Goal: Task Accomplishment & Management: Manage account settings

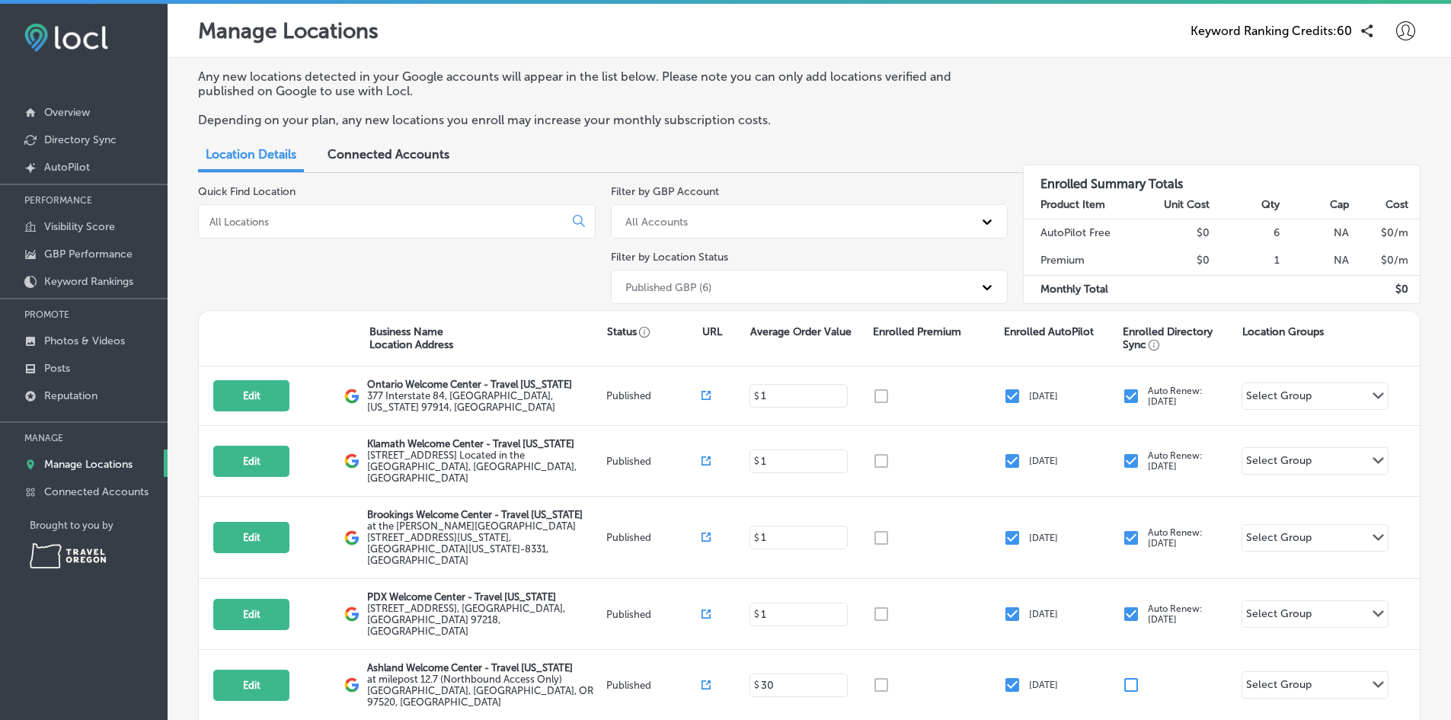
scroll to position [132, 0]
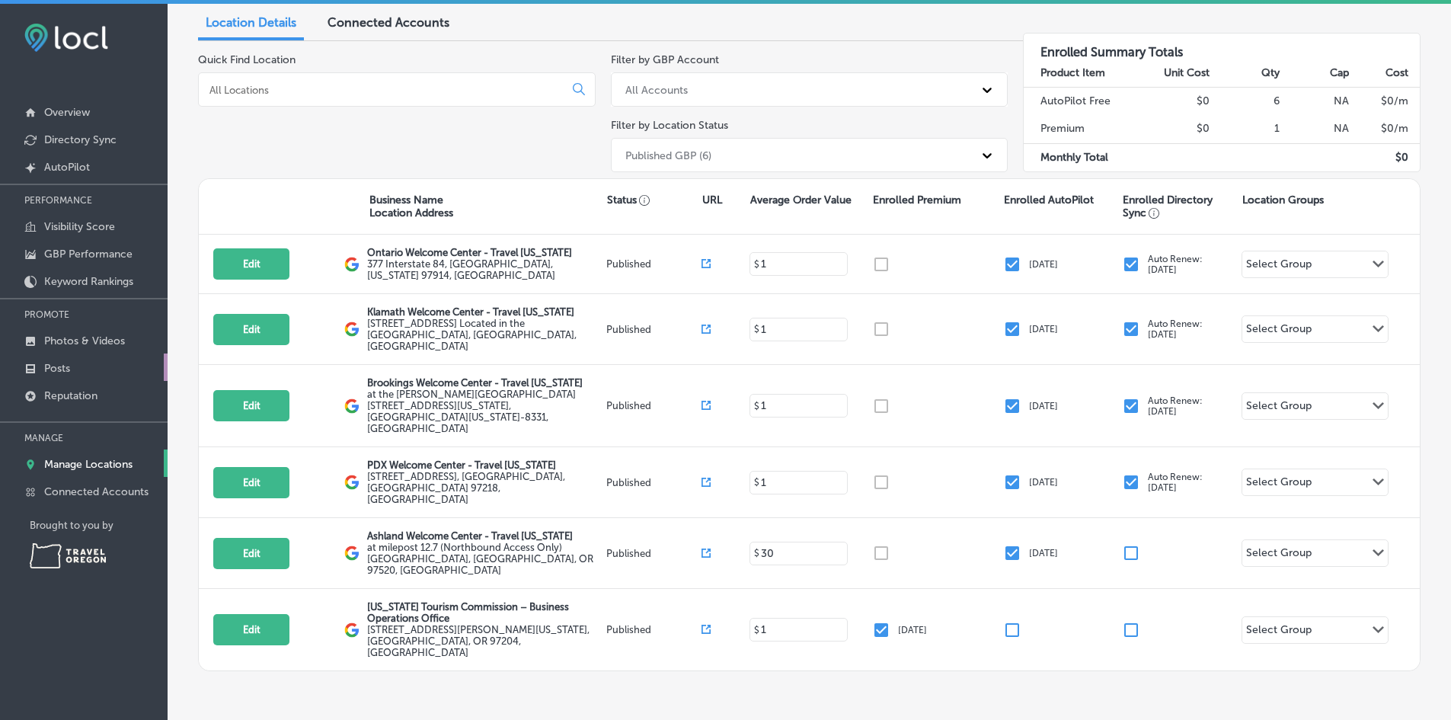
click at [69, 368] on p "Posts" at bounding box center [57, 368] width 26 height 13
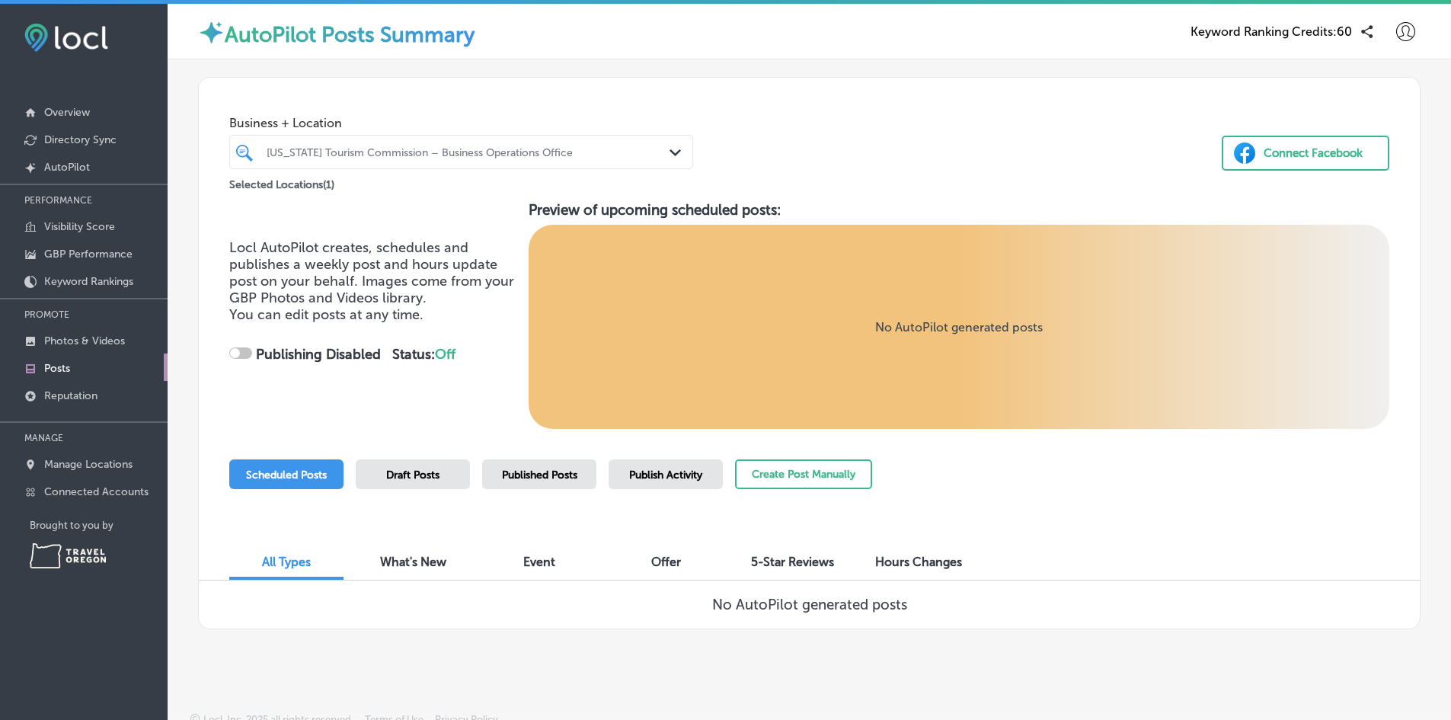
click at [407, 157] on div "[US_STATE] Tourism Commission – Business Operations Office" at bounding box center [469, 151] width 404 height 13
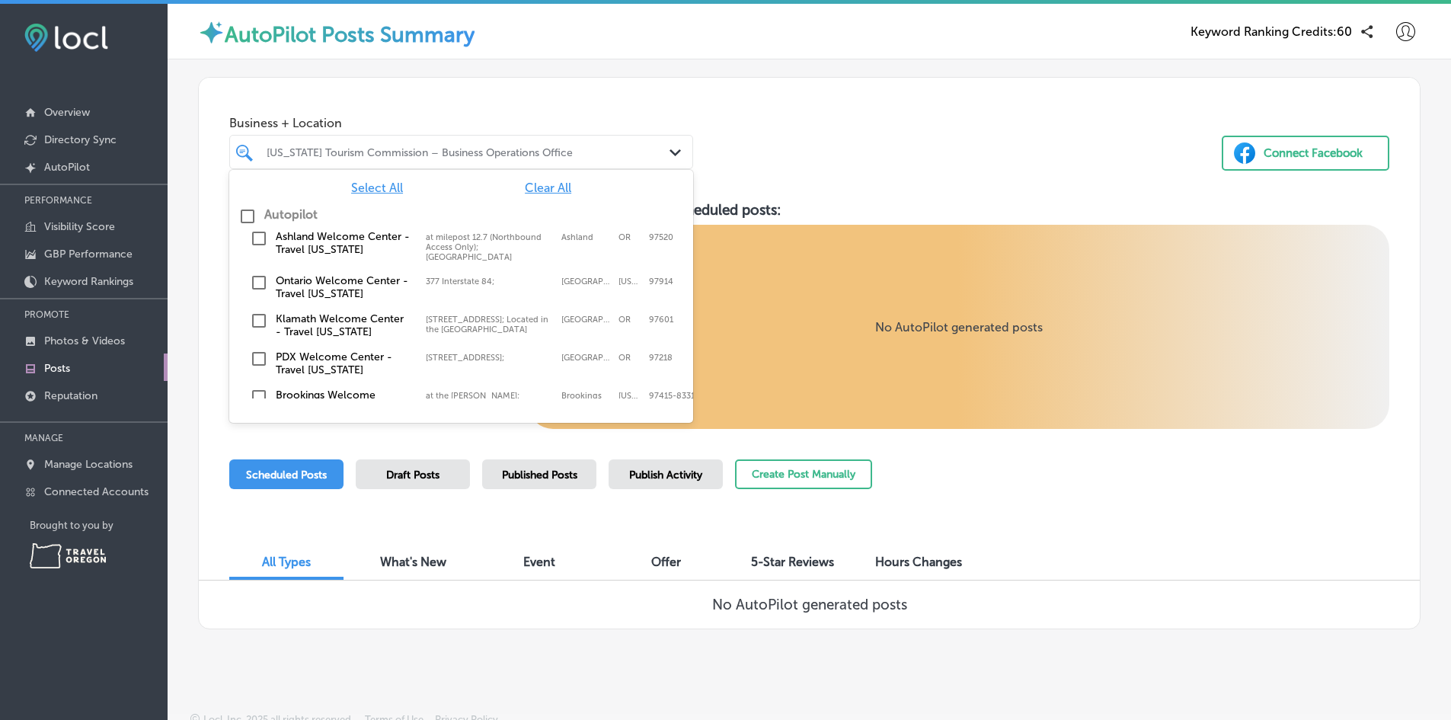
click at [373, 187] on span "Select All" at bounding box center [377, 188] width 52 height 14
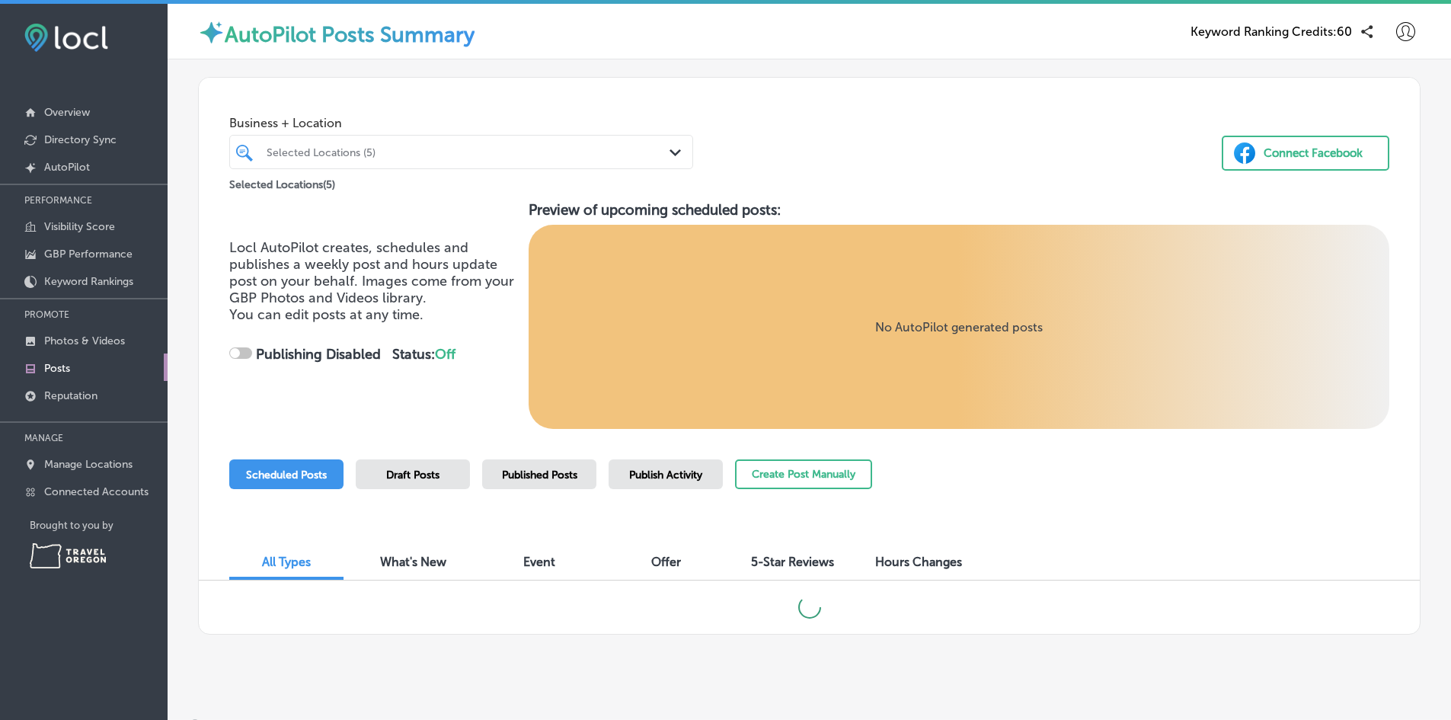
click at [784, 161] on div "Business + Location Selected Locations (5) Path Created with Sketch. Selected L…" at bounding box center [809, 136] width 1221 height 116
checkbox input "true"
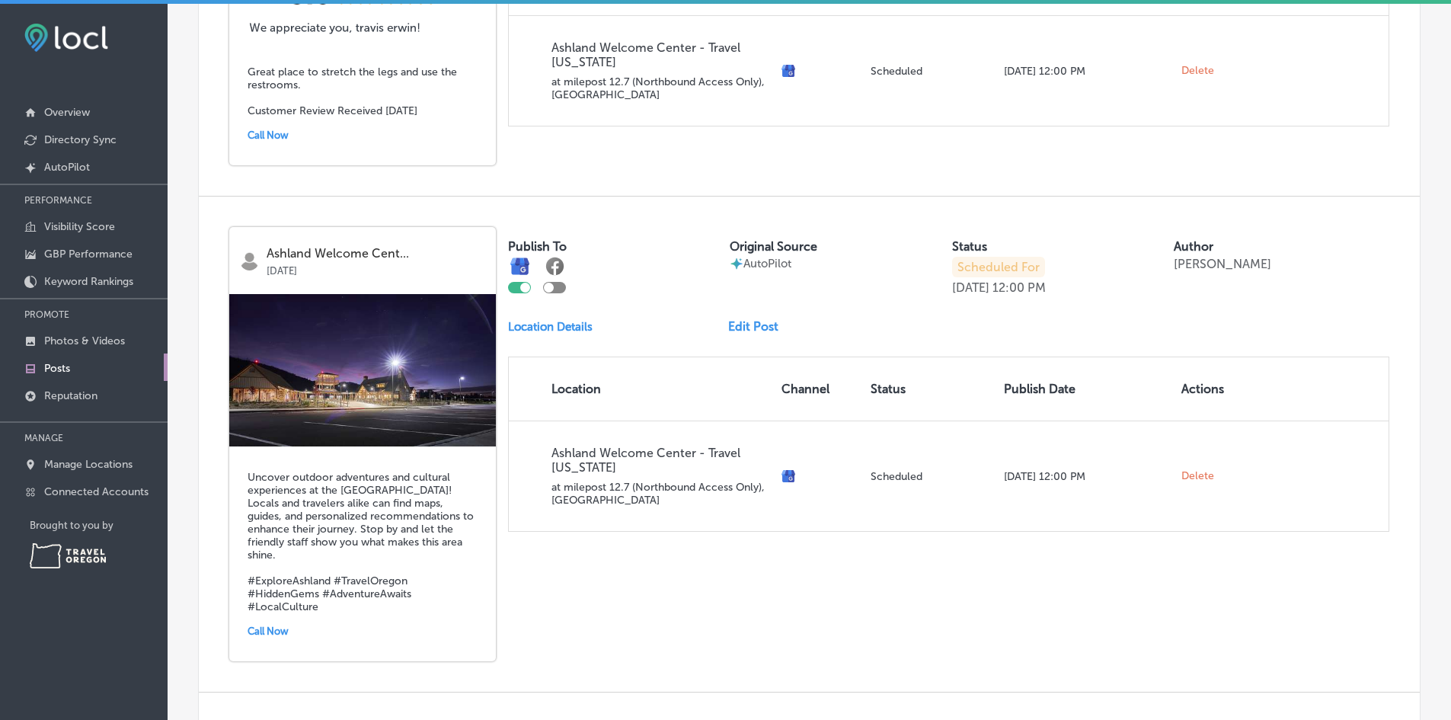
scroll to position [1828, 0]
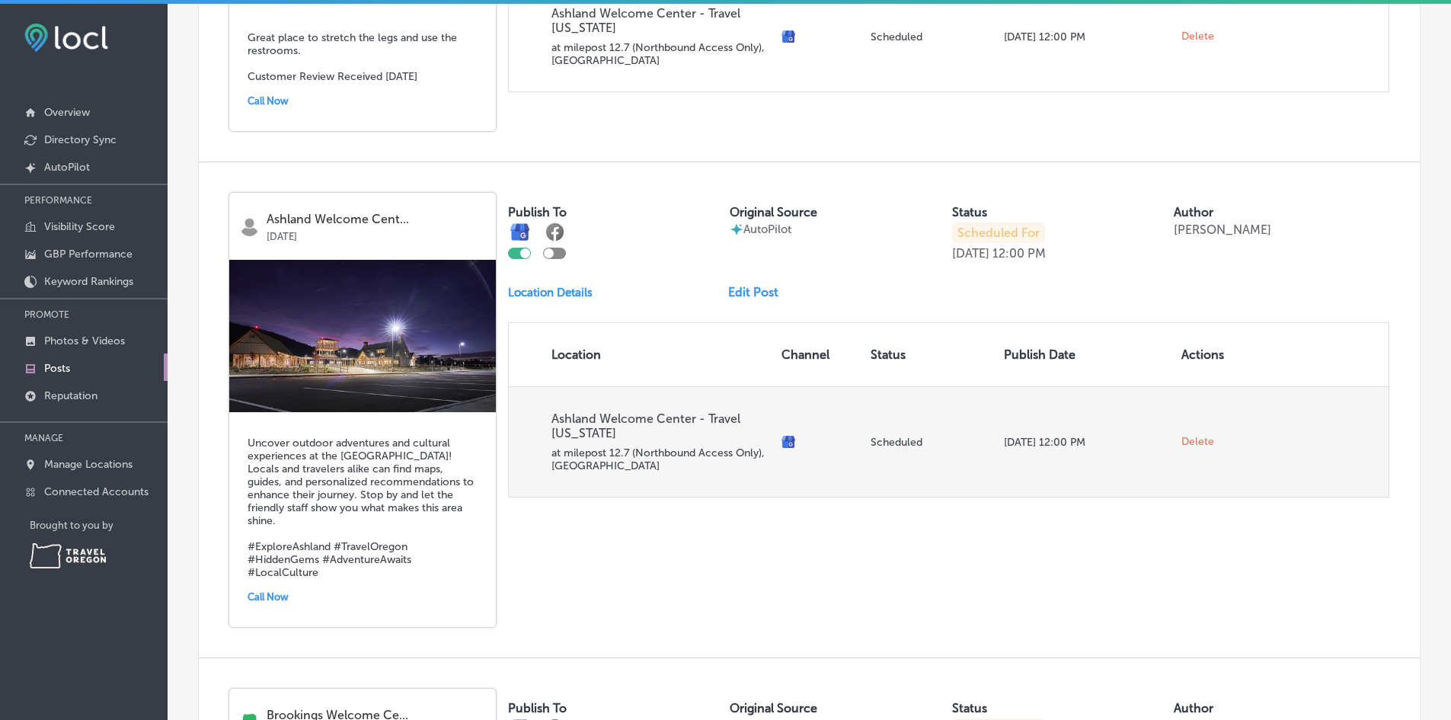
click at [1194, 446] on span "Delete" at bounding box center [1197, 442] width 33 height 14
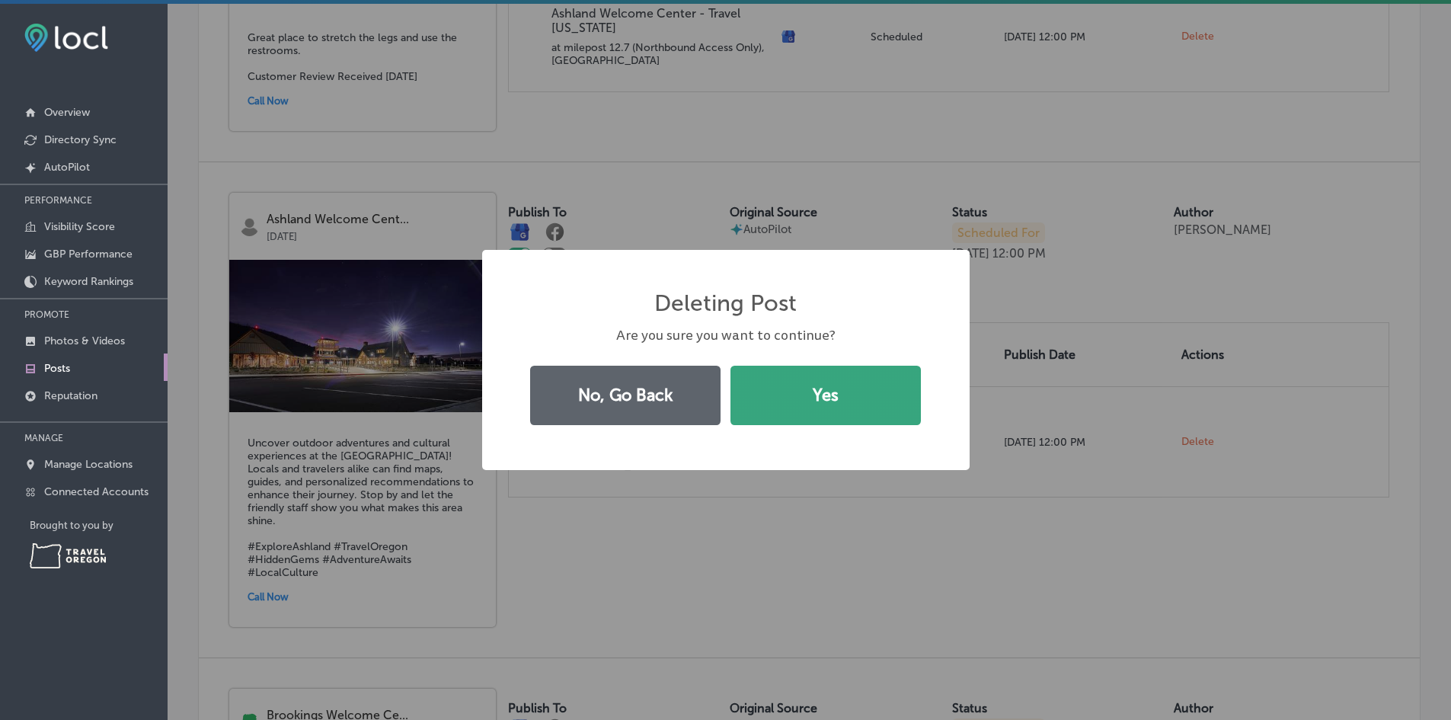
click at [777, 407] on button "Yes" at bounding box center [825, 395] width 190 height 59
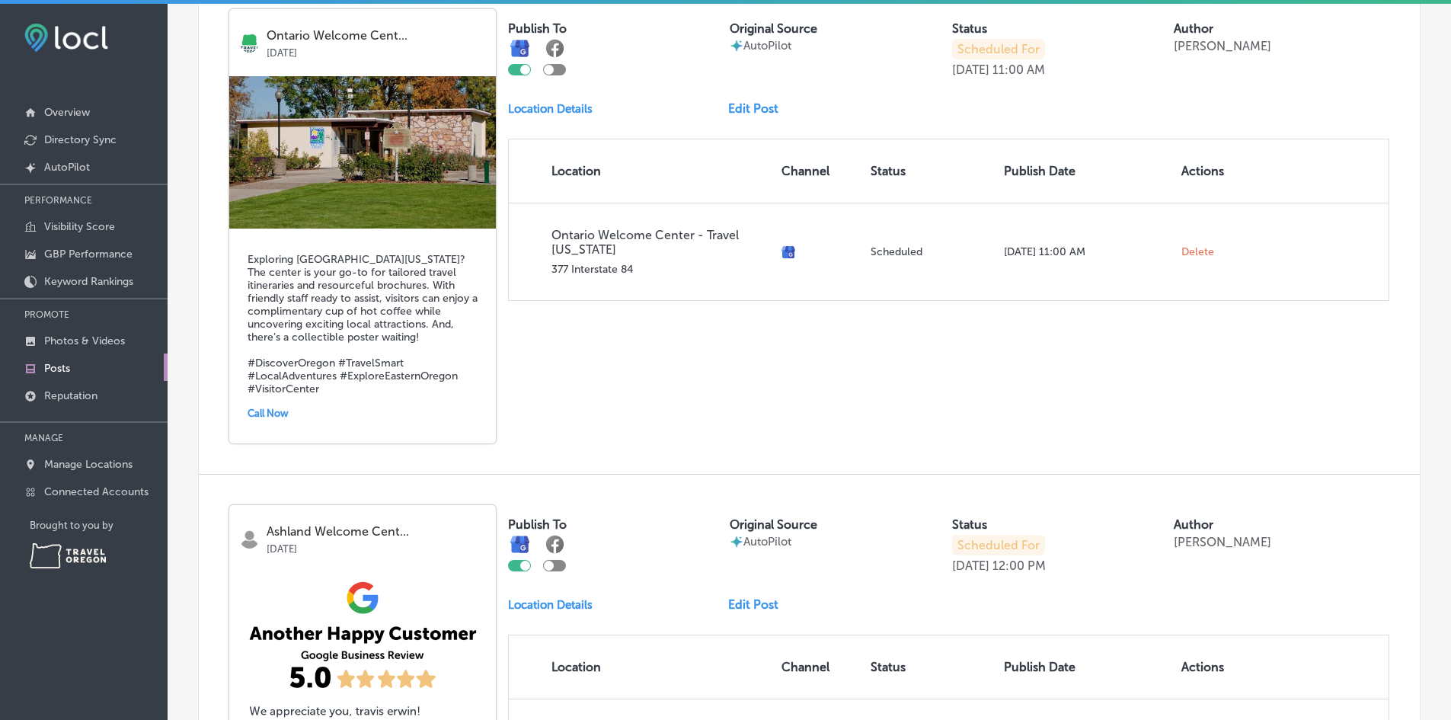
scroll to position [1415, 0]
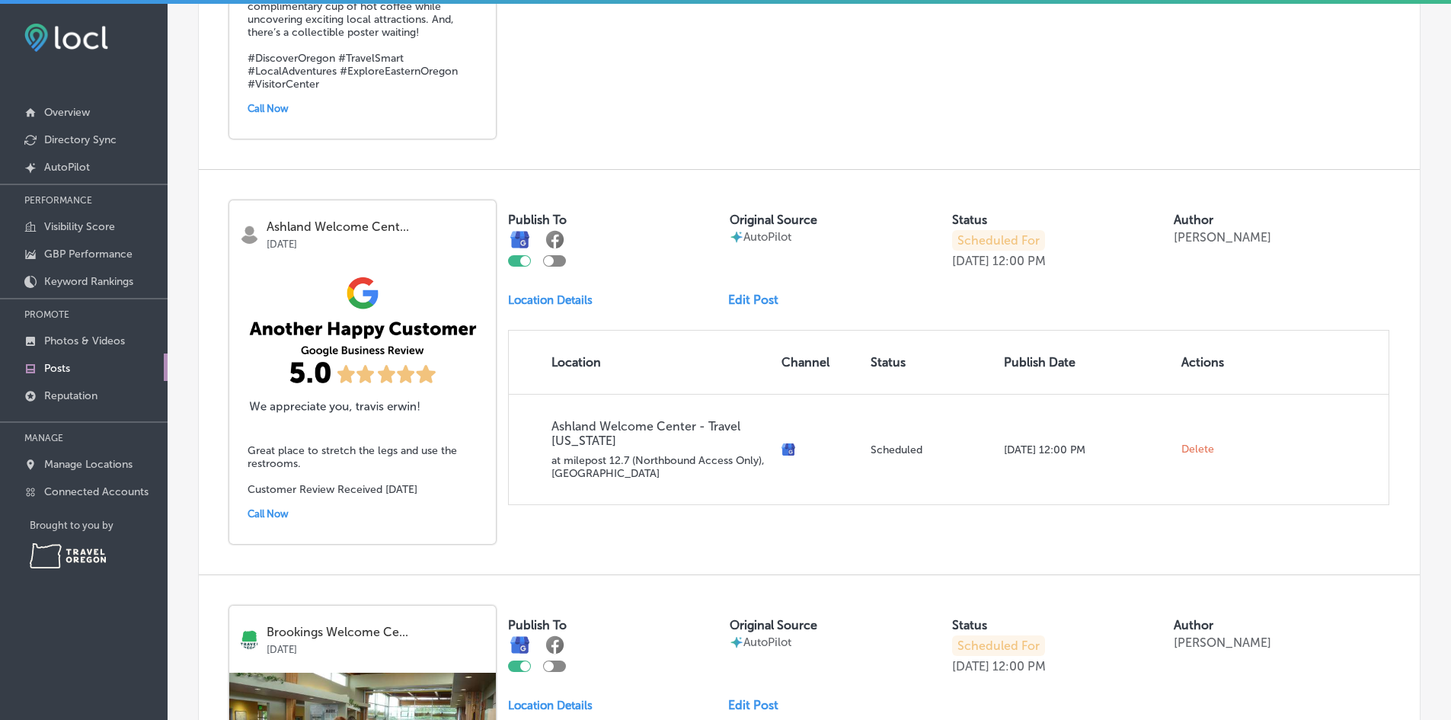
click at [745, 299] on link "Edit Post" at bounding box center [759, 299] width 62 height 14
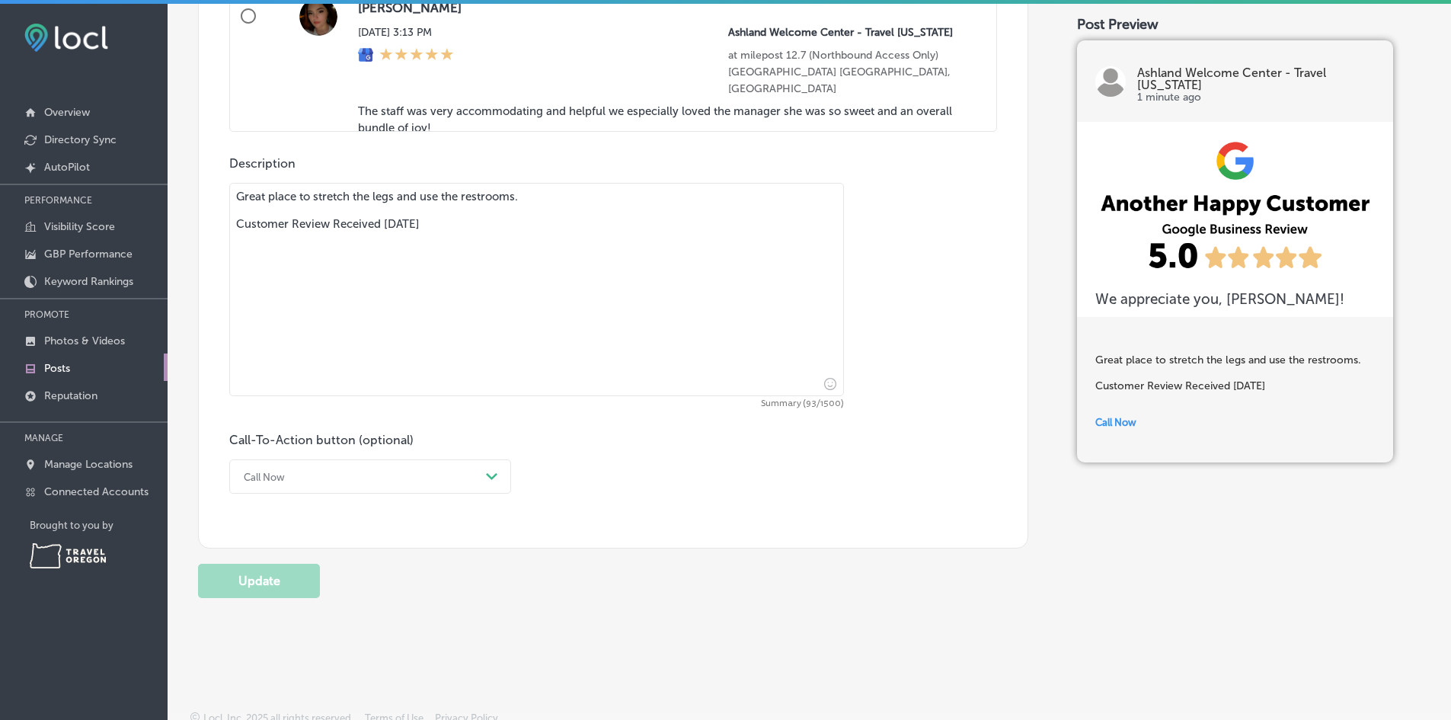
scroll to position [1093, 0]
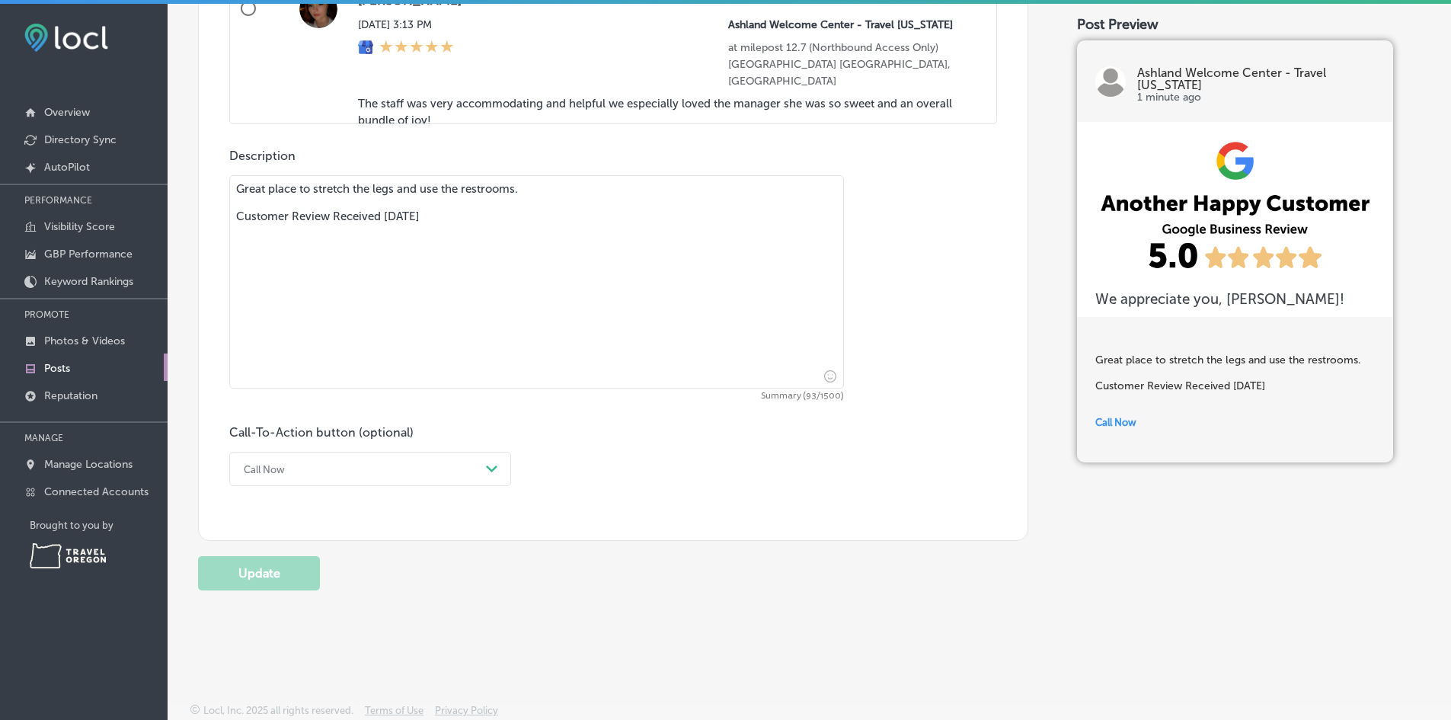
click at [445, 467] on div "Call Now" at bounding box center [358, 469] width 244 height 24
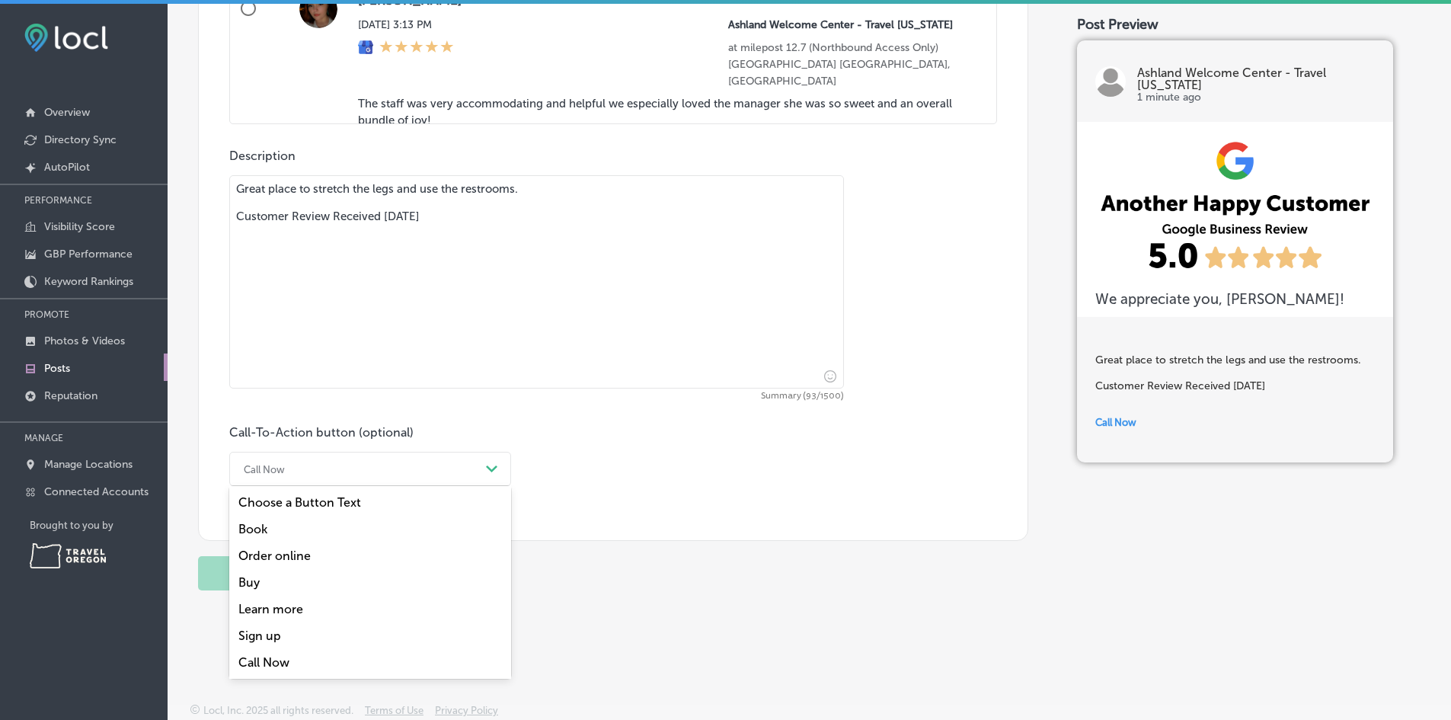
click at [705, 578] on div "Update" at bounding box center [613, 573] width 830 height 34
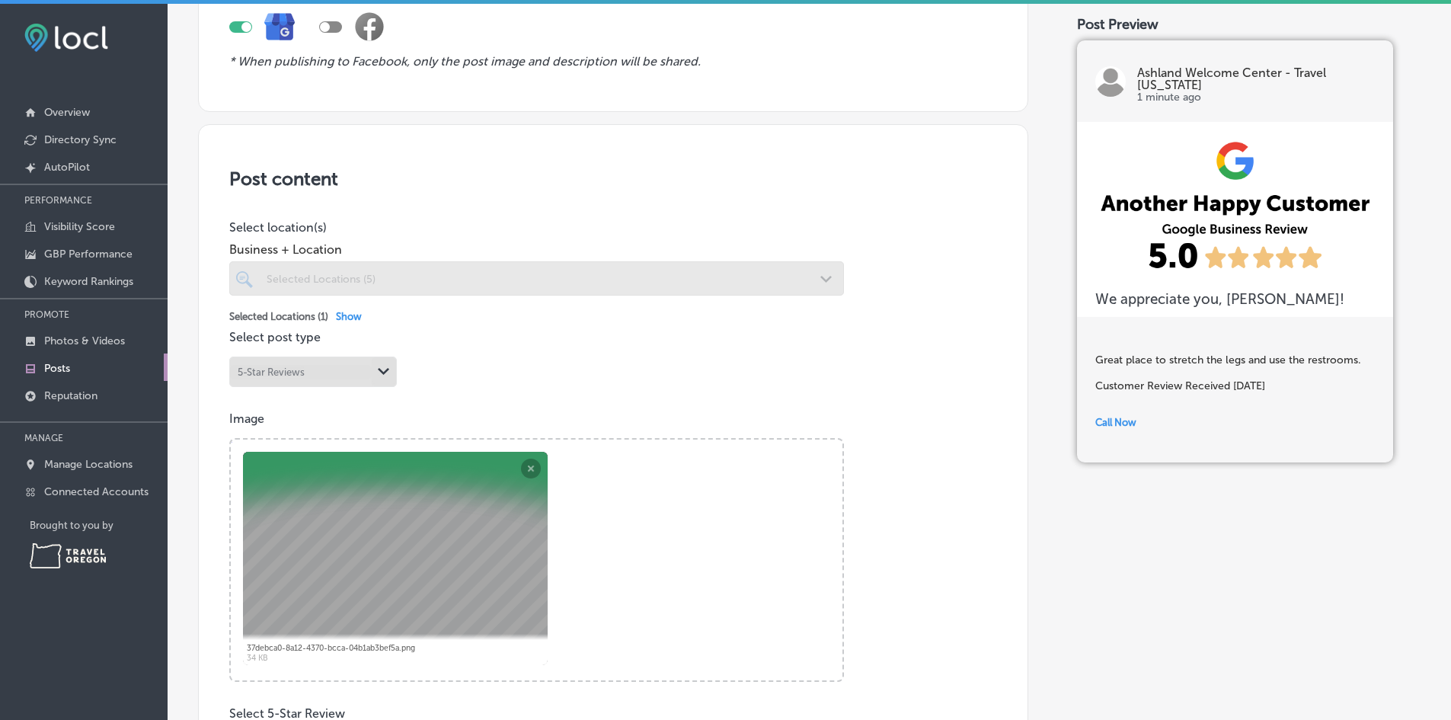
scroll to position [0, 0]
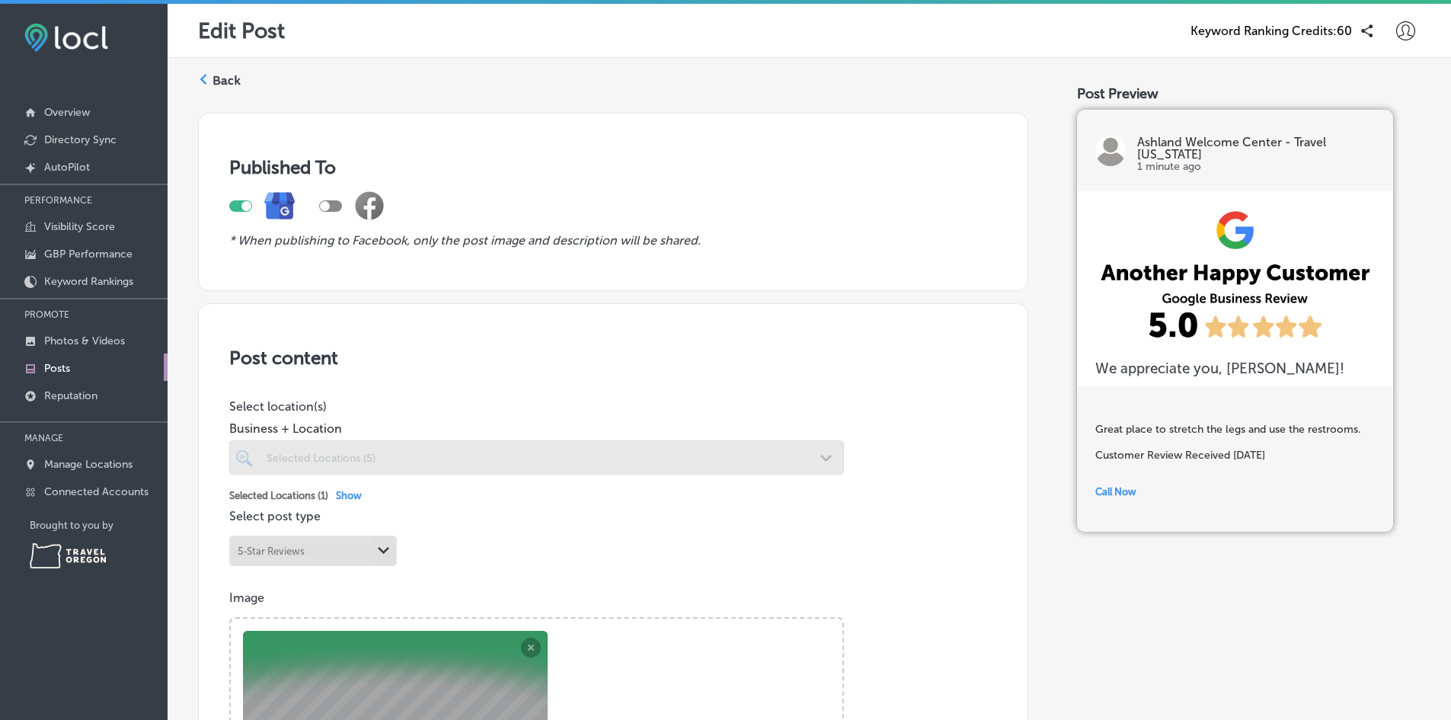
click at [211, 78] on div "Back" at bounding box center [219, 84] width 43 height 31
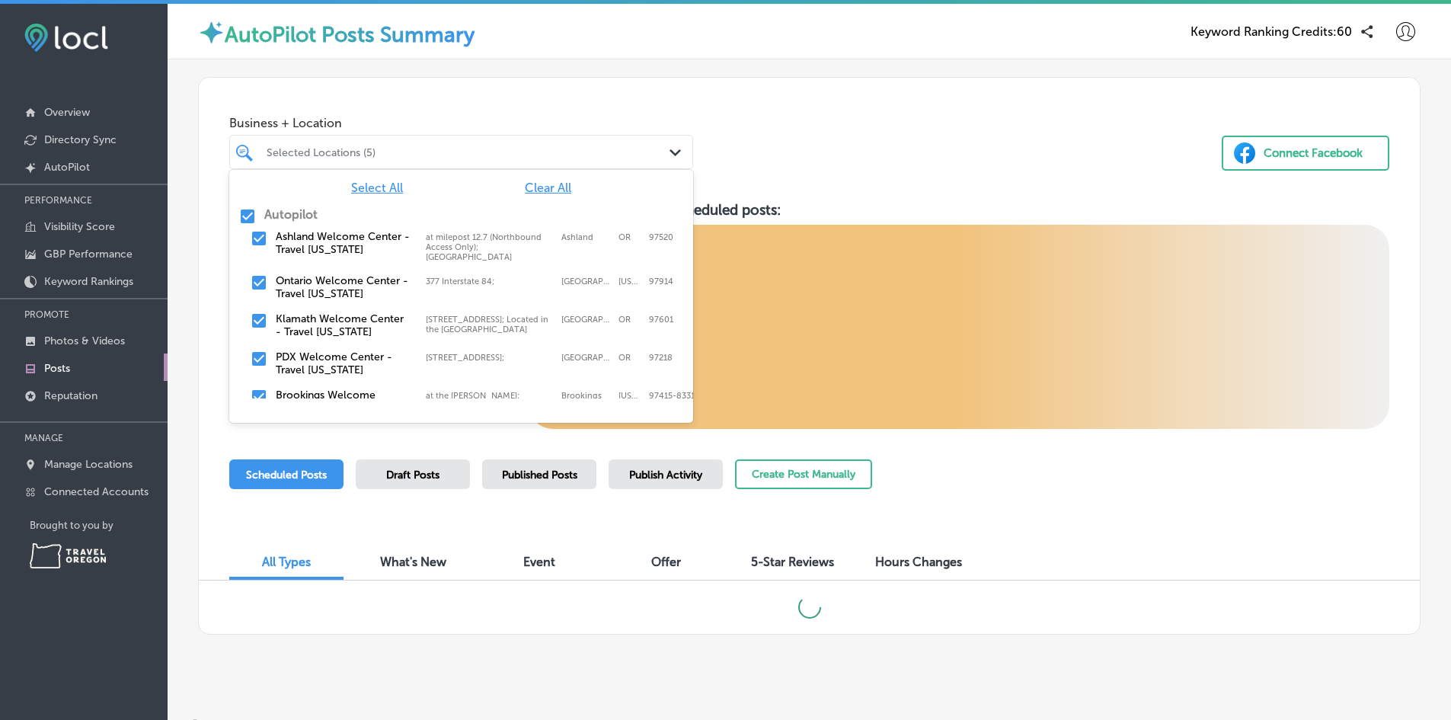
click at [379, 153] on div "Selected Locations (5)" at bounding box center [469, 151] width 404 height 13
click at [542, 190] on span "Clear All" at bounding box center [548, 188] width 46 height 14
click at [255, 243] on input "checkbox" at bounding box center [259, 238] width 18 height 18
click at [811, 145] on div "Business + Location option at milepost 12.7 (Northbound Access Only); [GEOGRAPH…" at bounding box center [809, 136] width 1221 height 116
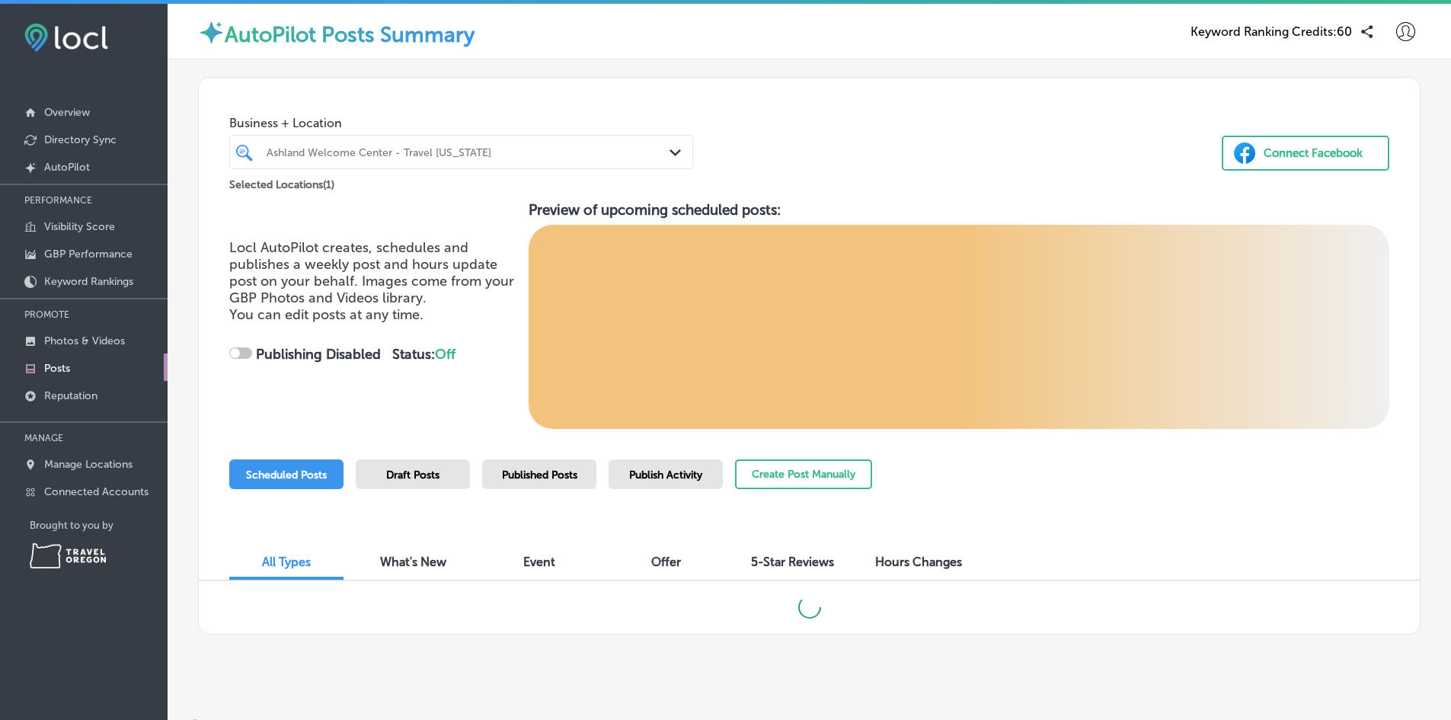
checkbox input "true"
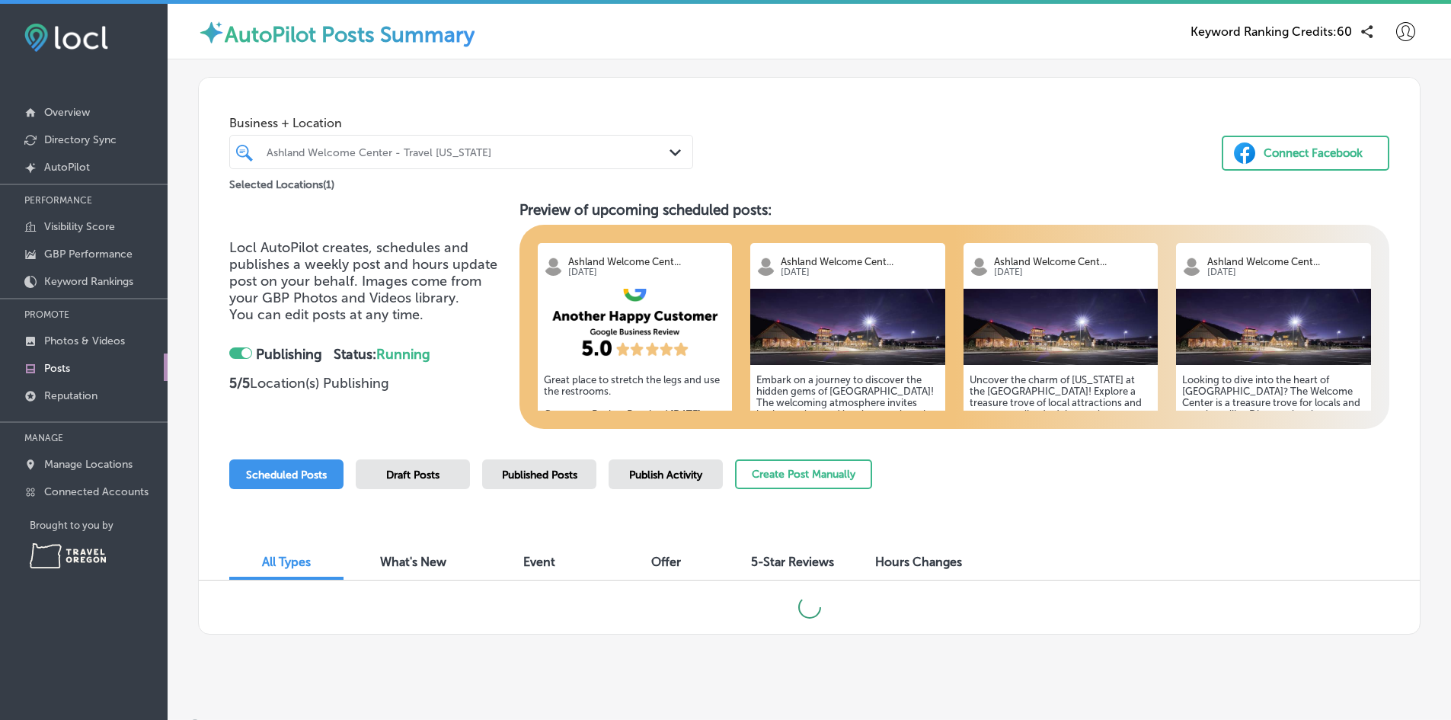
click at [559, 478] on span "Published Posts" at bounding box center [539, 474] width 75 height 13
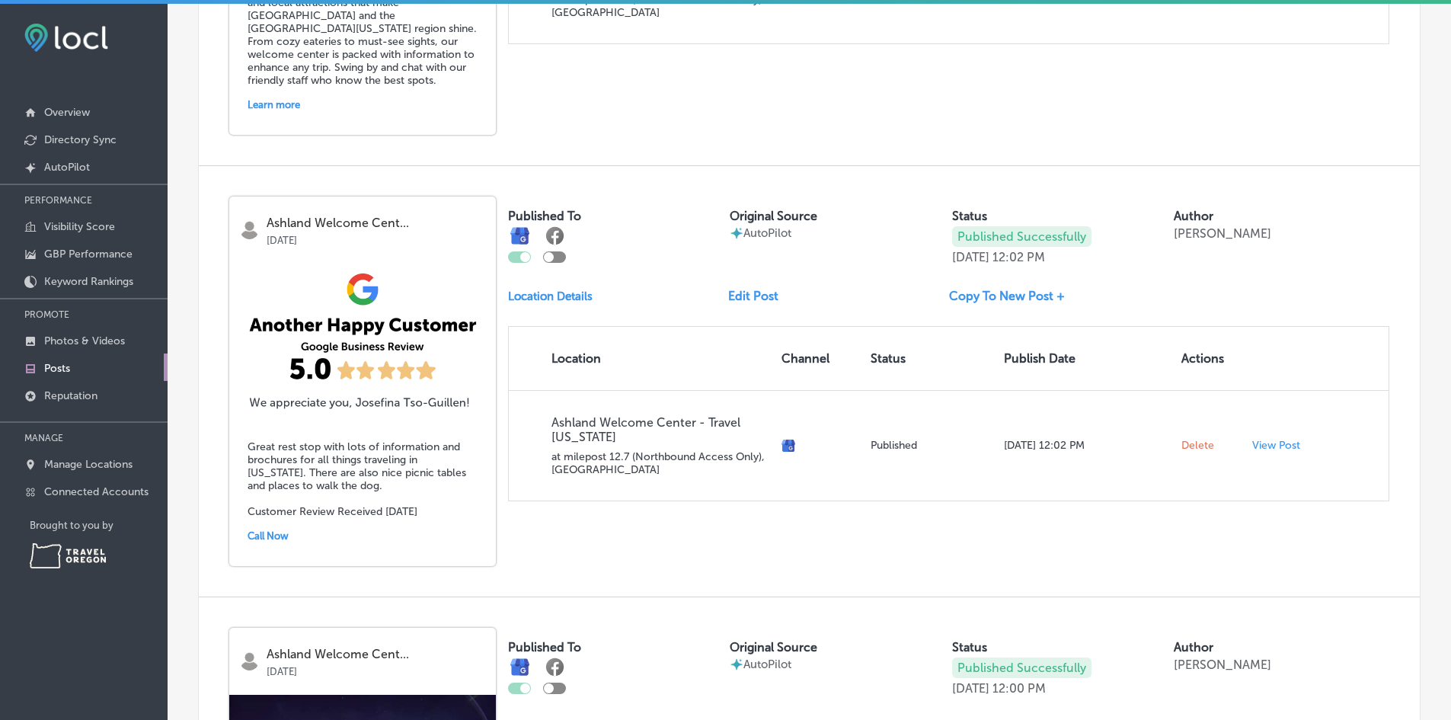
scroll to position [1904, 0]
click at [744, 287] on link "Edit Post" at bounding box center [759, 294] width 62 height 14
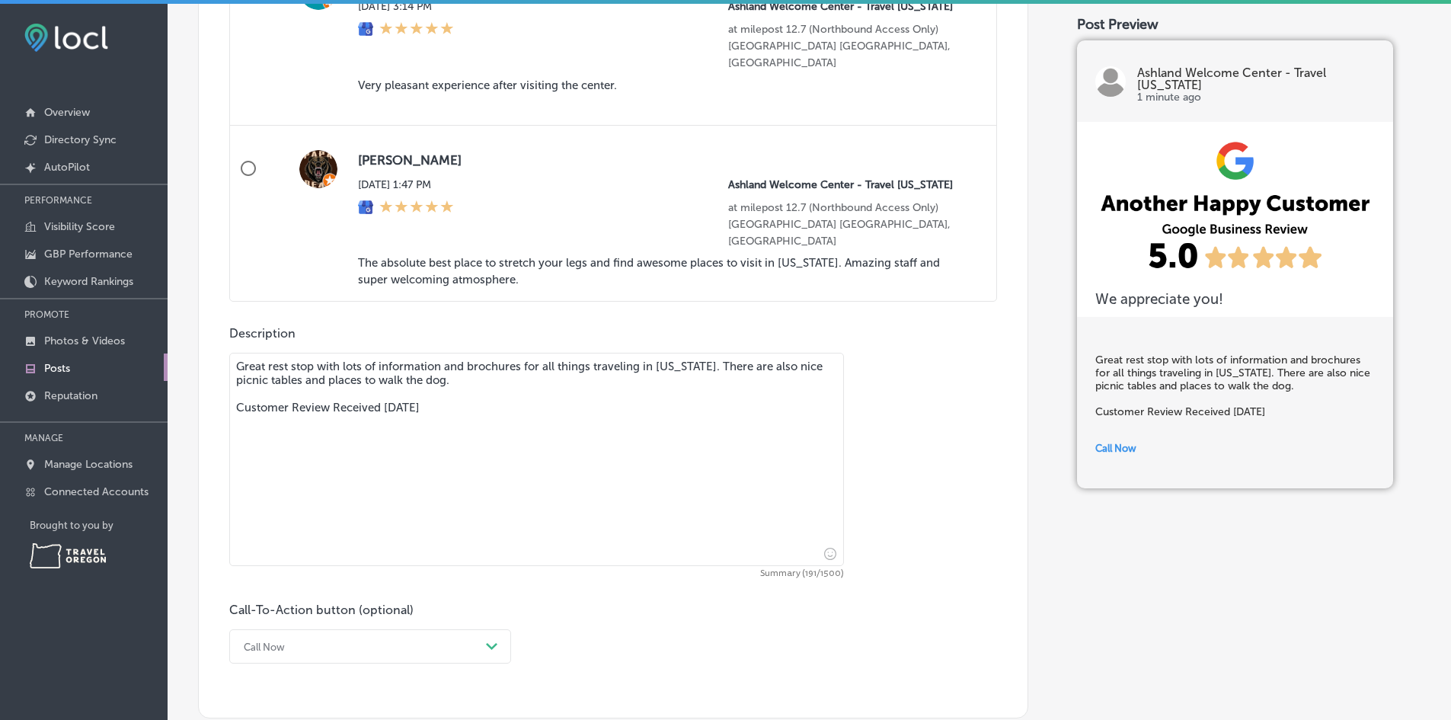
scroll to position [1093, 0]
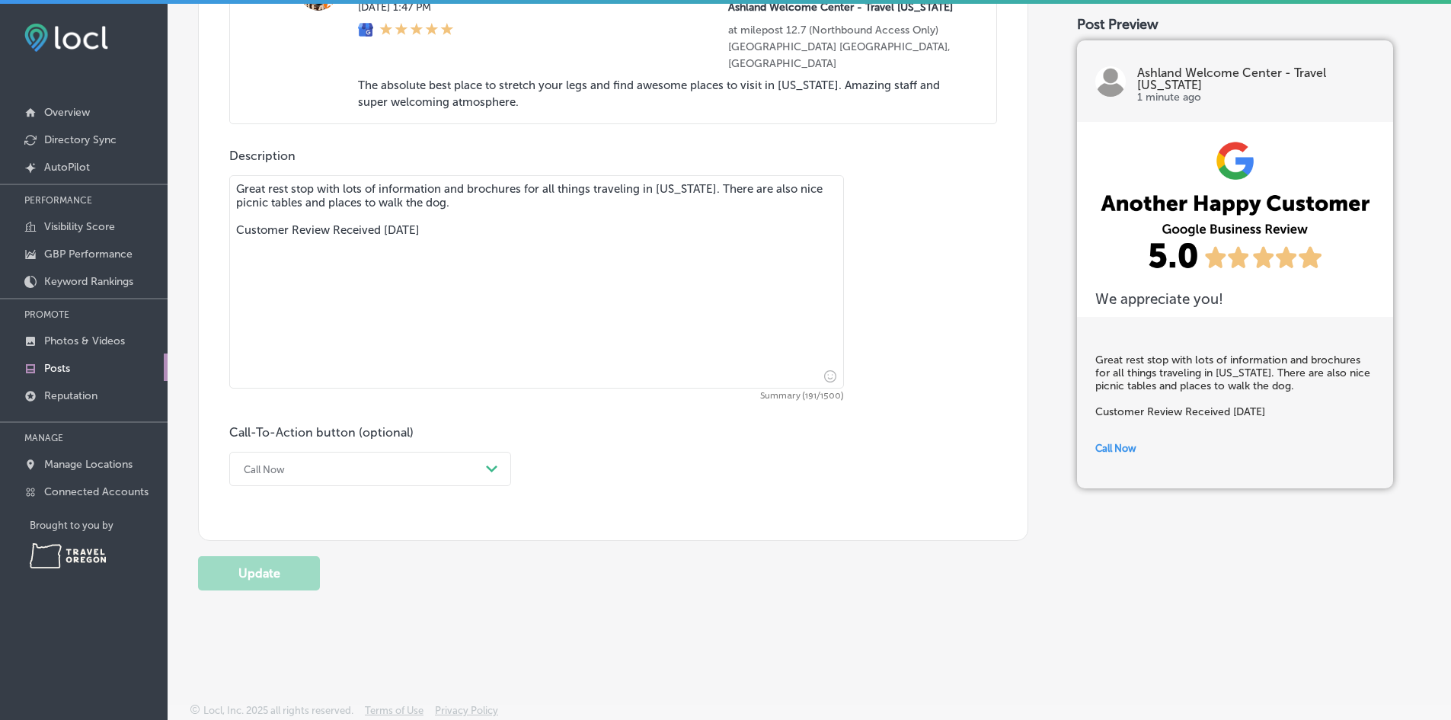
click at [487, 470] on icon "Path Created with Sketch." at bounding box center [491, 468] width 11 height 7
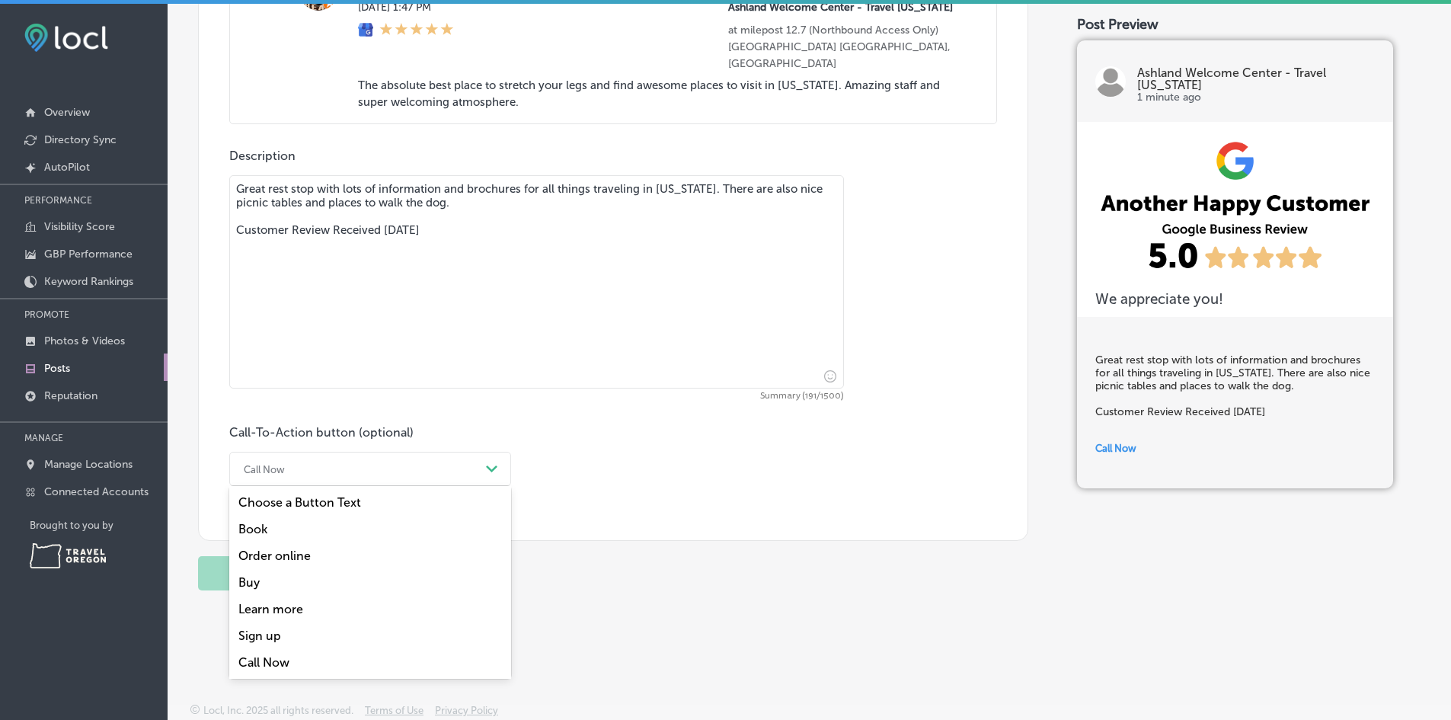
click at [305, 608] on div "Learn more" at bounding box center [370, 609] width 282 height 27
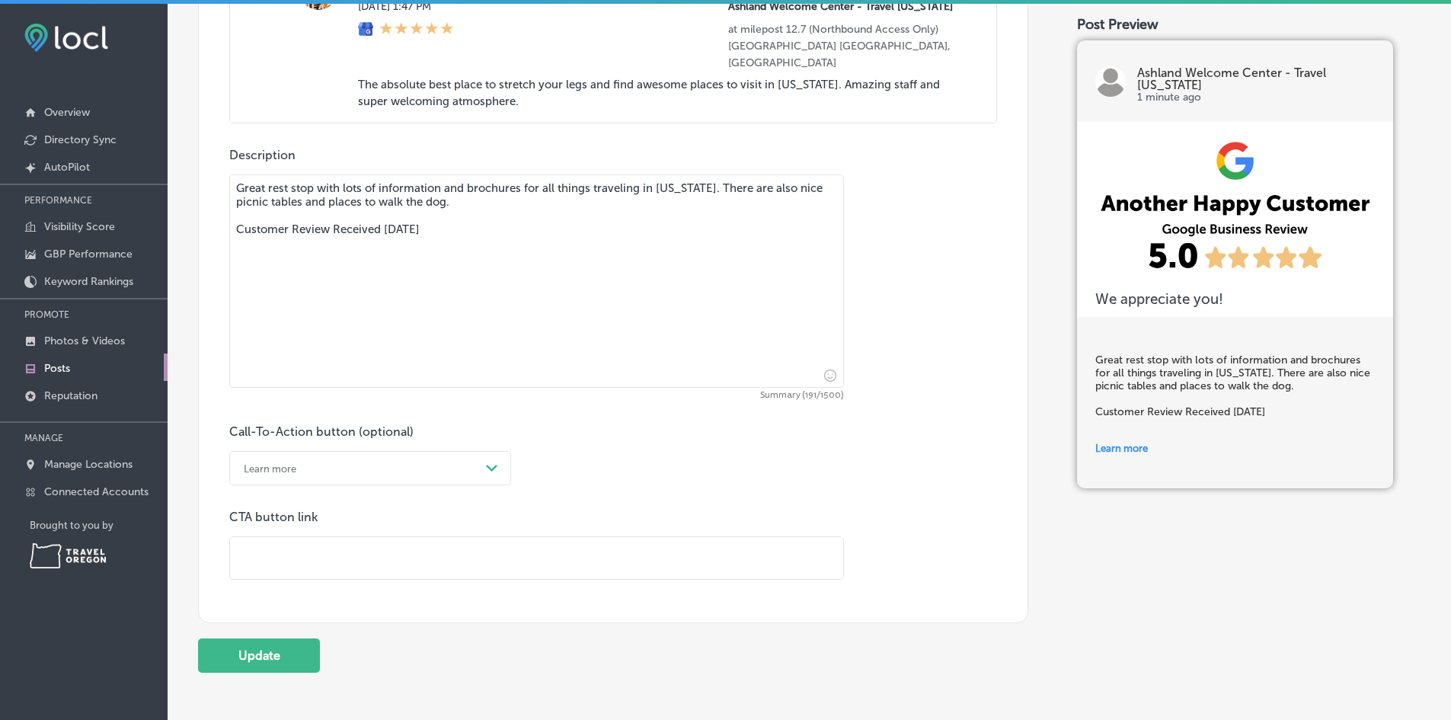
click at [296, 551] on input "text" at bounding box center [536, 558] width 613 height 42
paste input "[URL][DOMAIN_NAME]"
type input "[URL][DOMAIN_NAME]"
click at [276, 655] on button "Update" at bounding box center [259, 655] width 122 height 34
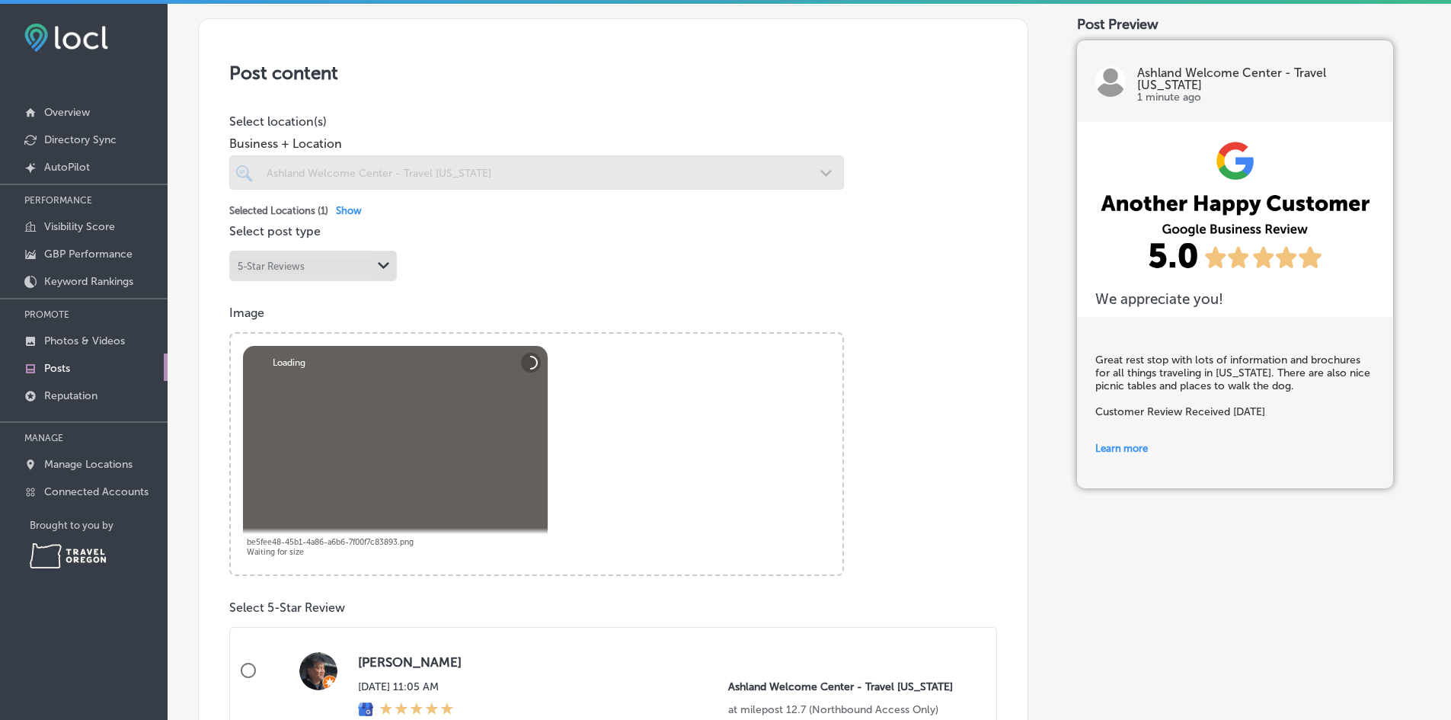
scroll to position [0, 0]
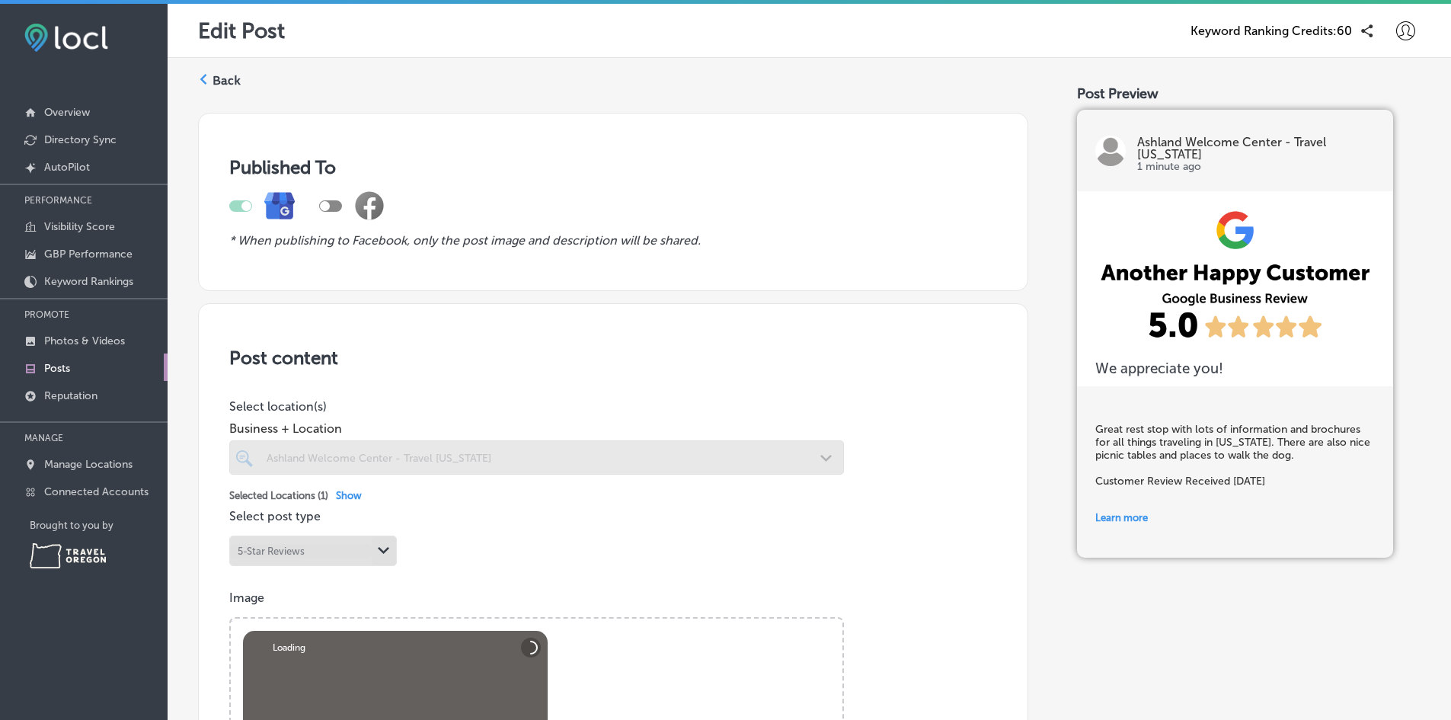
click at [228, 86] on label "Back" at bounding box center [227, 80] width 28 height 17
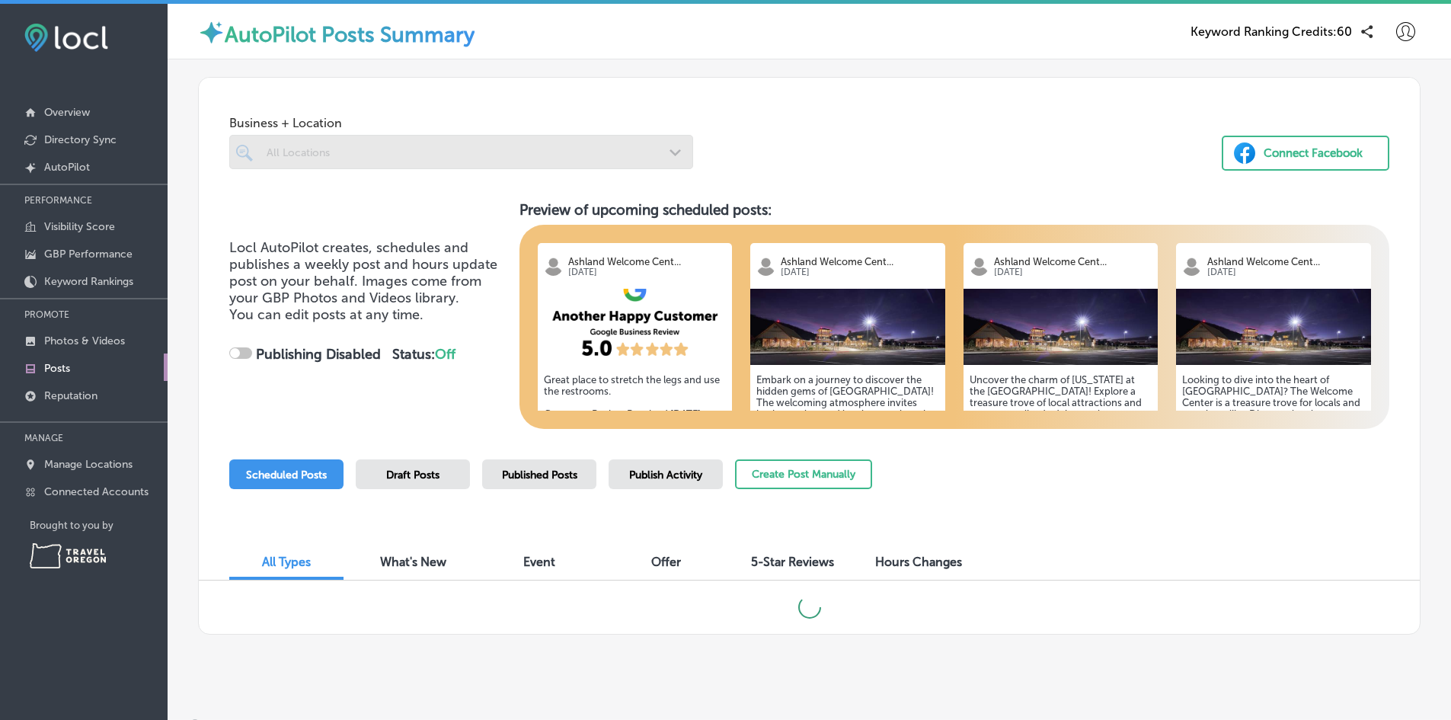
checkbox input "true"
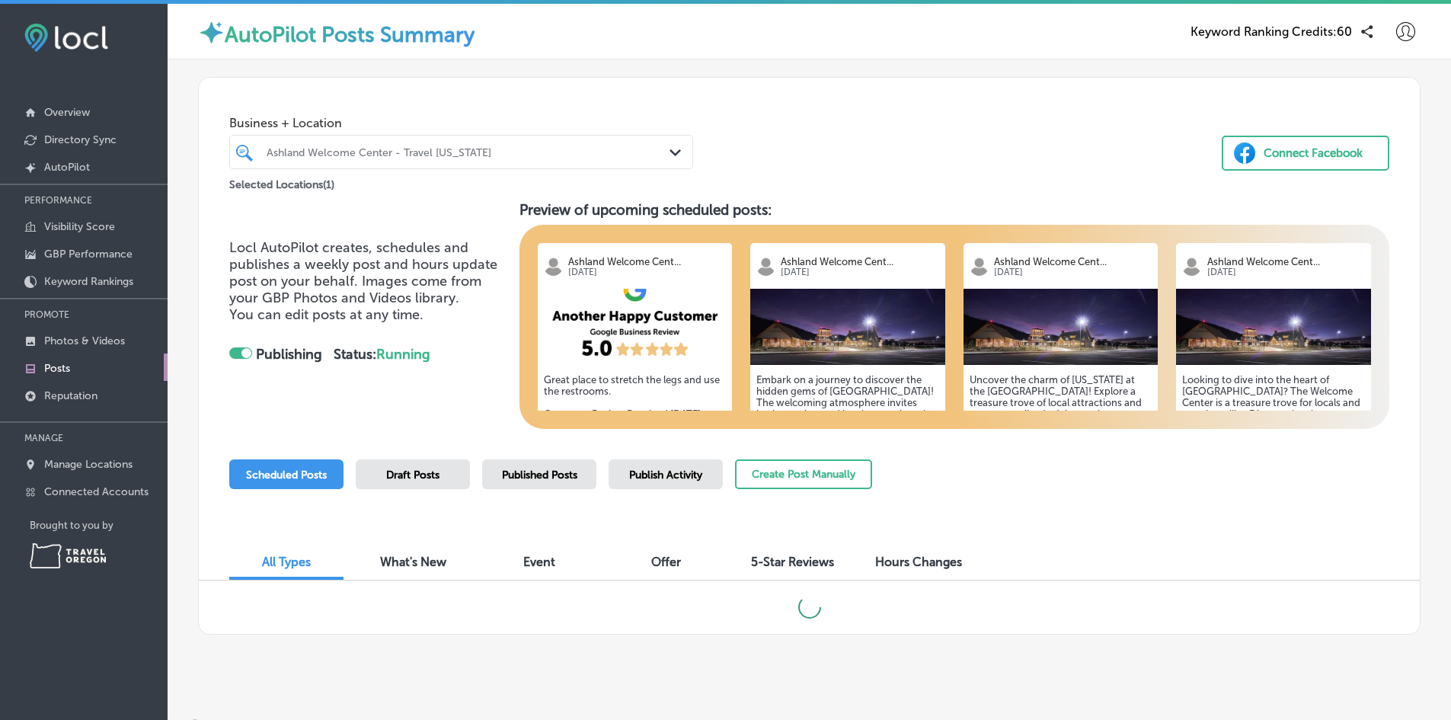
click at [524, 486] on div "Published Posts" at bounding box center [539, 474] width 114 height 30
